Goal: Check status: Check status

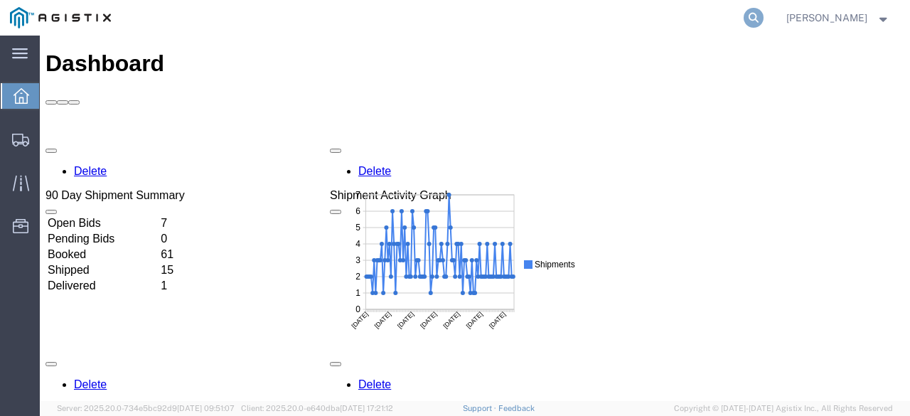
click at [763, 11] on icon at bounding box center [753, 18] width 20 height 20
click at [650, 21] on input "search" at bounding box center [527, 18] width 432 height 34
paste input "57095010"
type input "57095010"
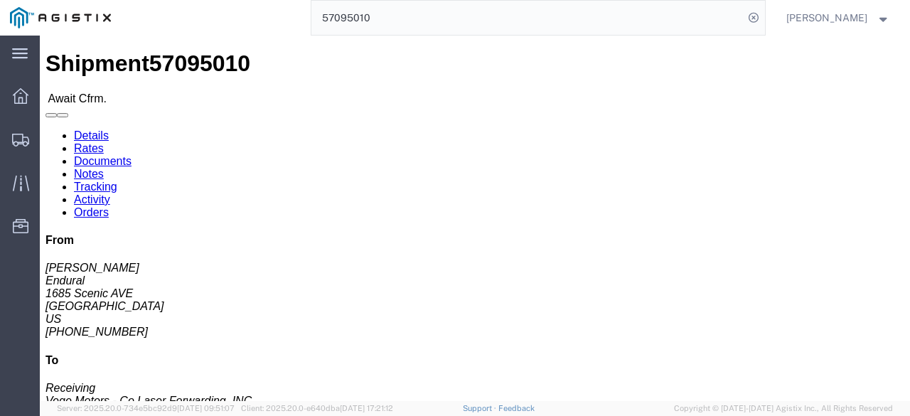
click link "Rates"
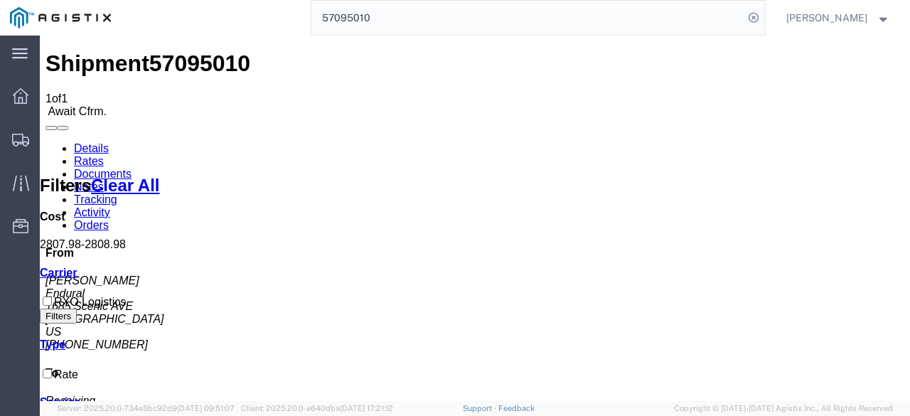
click at [92, 70] on div "Shipment 57095010 1 of 1 Await Cfrm." at bounding box center [474, 83] width 859 height 67
click at [104, 142] on link "Details" at bounding box center [91, 148] width 35 height 12
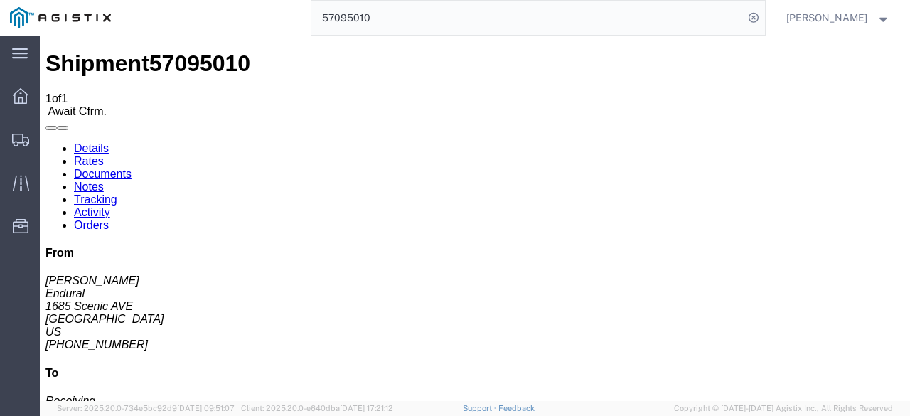
click button "button"
click link "Rates"
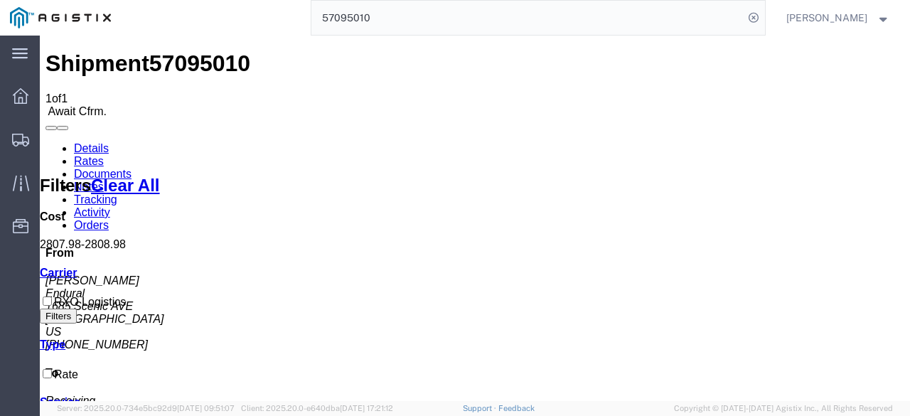
click at [90, 142] on link "Details" at bounding box center [91, 148] width 35 height 12
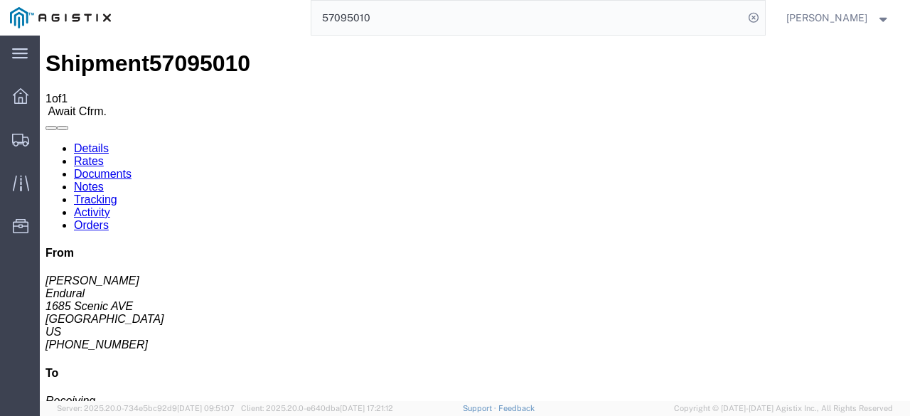
click address "Endural ([PERSON_NAME]) [STREET_ADDRESS] 714-434-6533 ext. 204 [EMAIL_ADDRESS][…"
copy address "92626"
click address "Vege Motors - Co Laser Forwarding, INC. (Receiving) [STREET_ADDRESS][PERSON_NAM…"
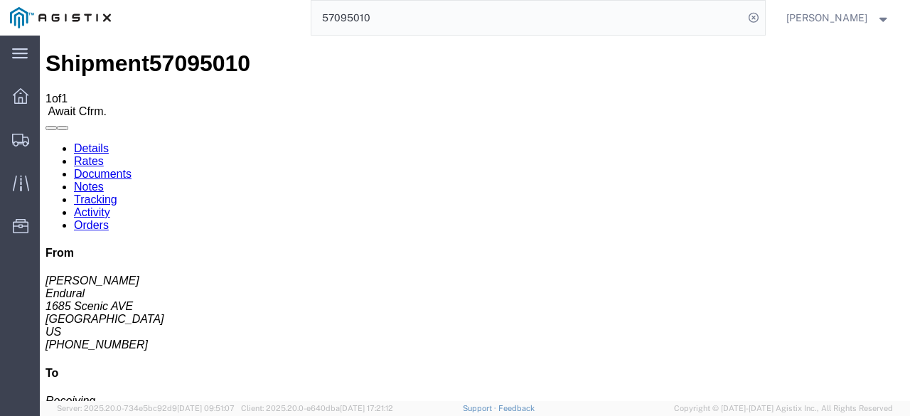
copy address "78045"
click address "Vege Motors - Co Laser Forwarding, INC. (Receiving) [STREET_ADDRESS][PERSON_NAM…"
click link "Rates"
